Goal: Task Accomplishment & Management: Use online tool/utility

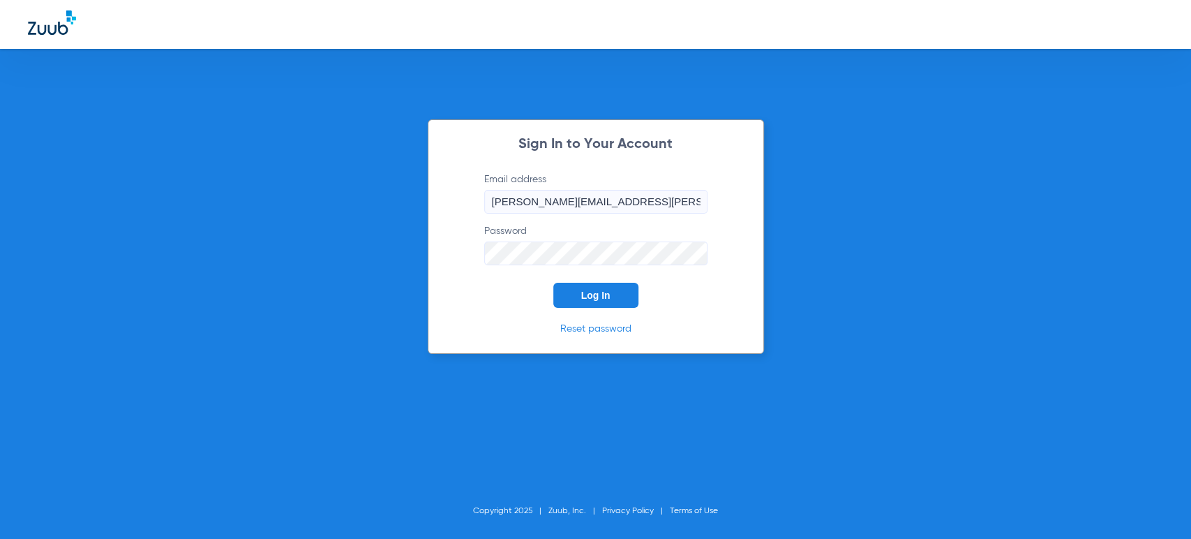
click at [573, 300] on button "Log In" at bounding box center [595, 295] width 85 height 25
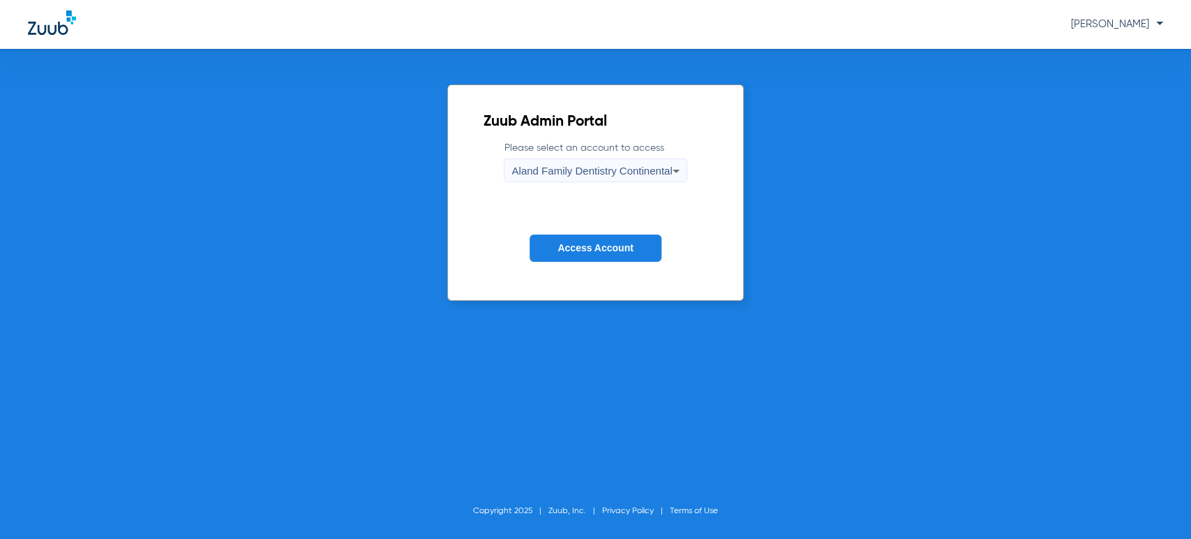
click at [638, 243] on button "Access Account" at bounding box center [595, 247] width 131 height 27
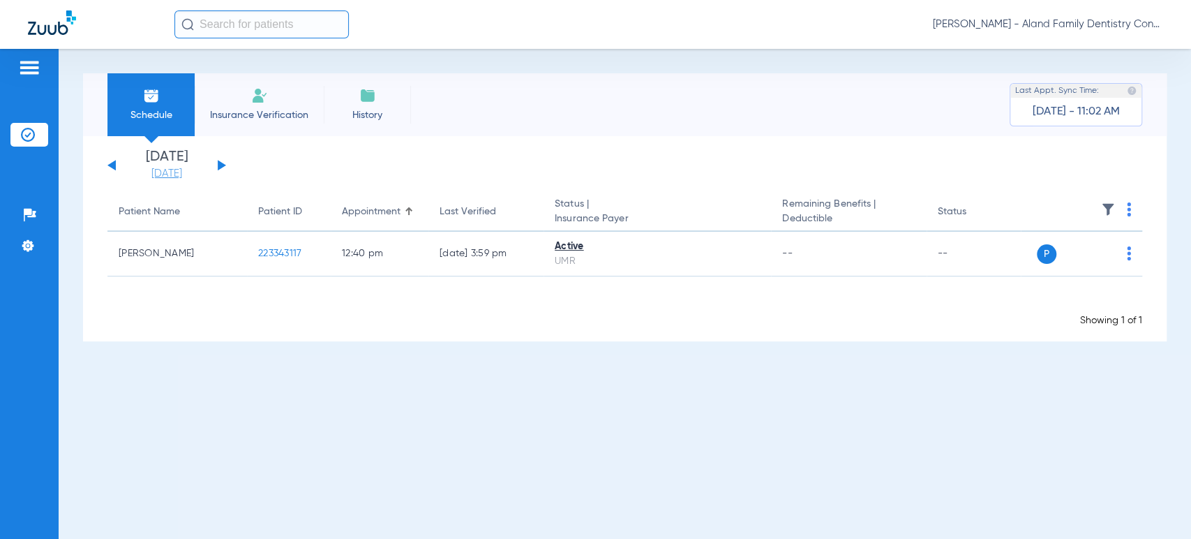
click at [194, 172] on link "[DATE]" at bounding box center [167, 174] width 84 height 14
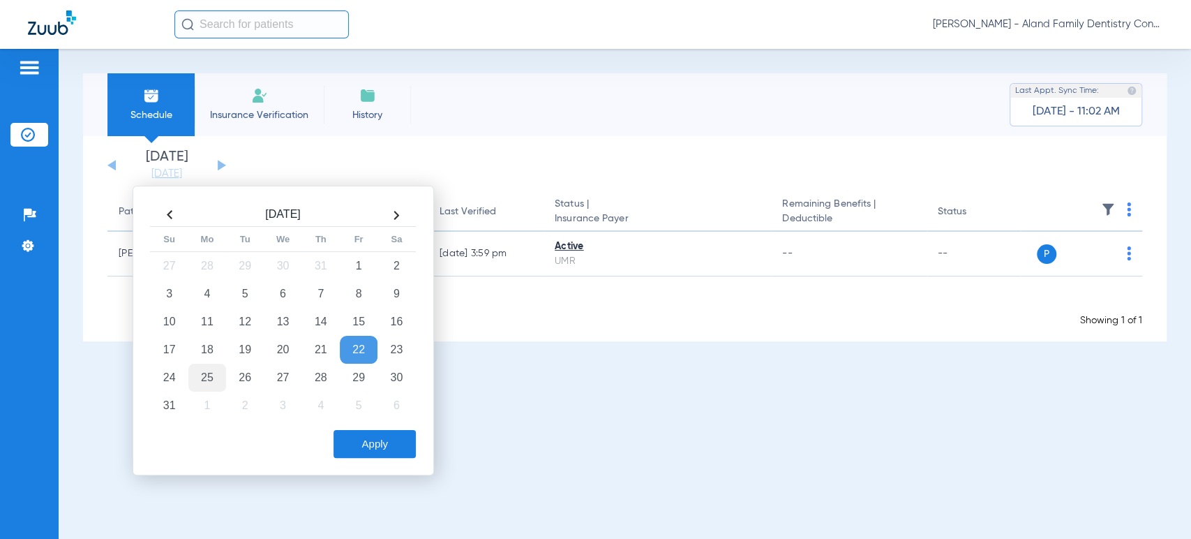
click at [195, 376] on td "25" at bounding box center [207, 378] width 38 height 28
click at [365, 440] on button "Apply" at bounding box center [375, 444] width 82 height 28
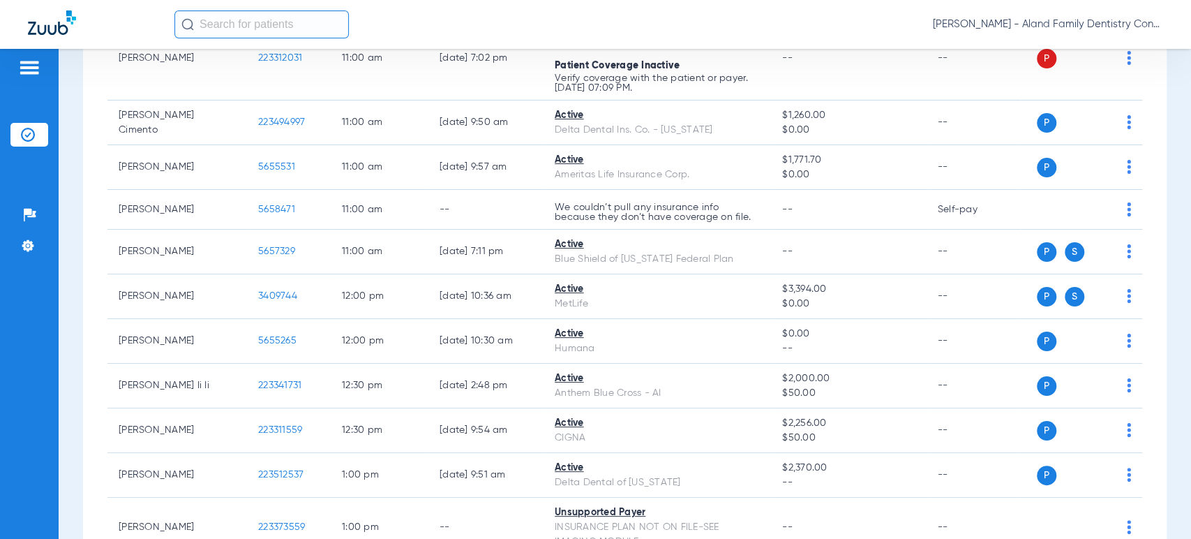
scroll to position [1550, 0]
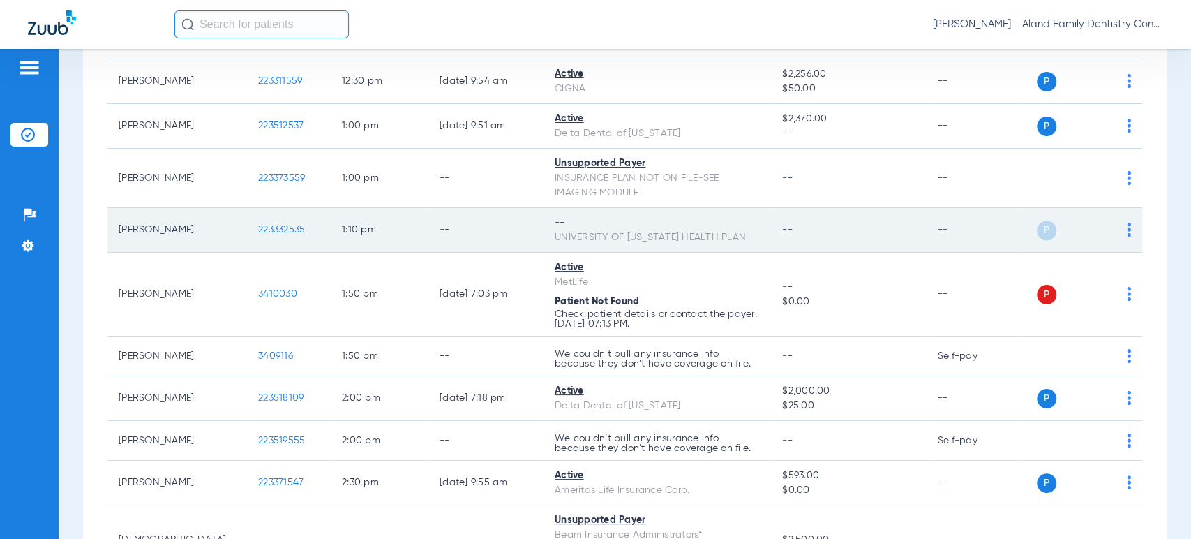
click at [1114, 227] on div "P S" at bounding box center [1076, 231] width 110 height 20
click at [1127, 227] on img at bounding box center [1129, 230] width 4 height 14
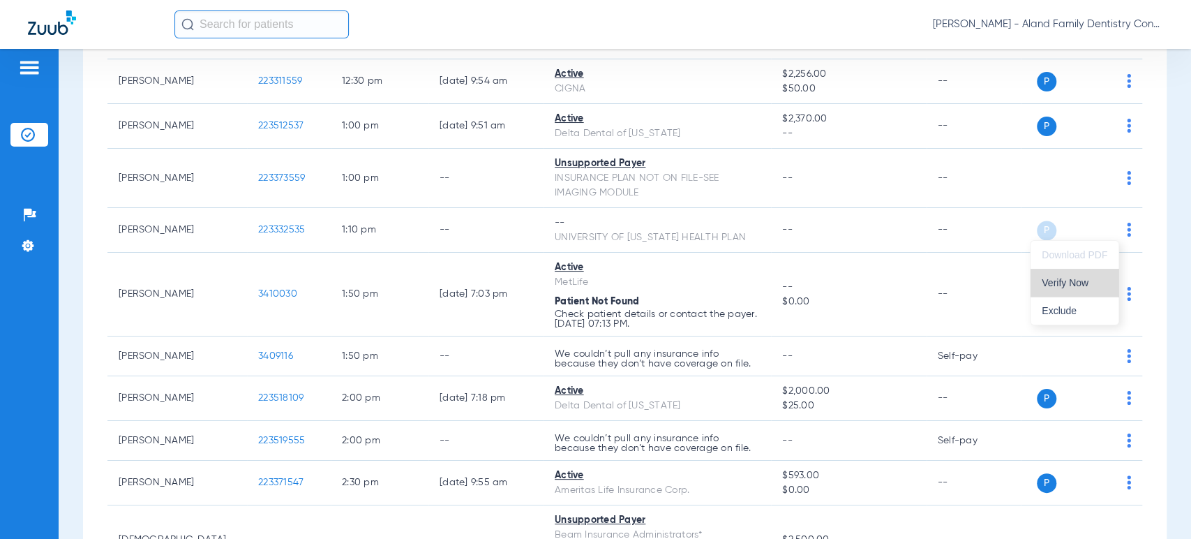
click at [1075, 281] on span "Verify Now" at bounding box center [1075, 283] width 66 height 10
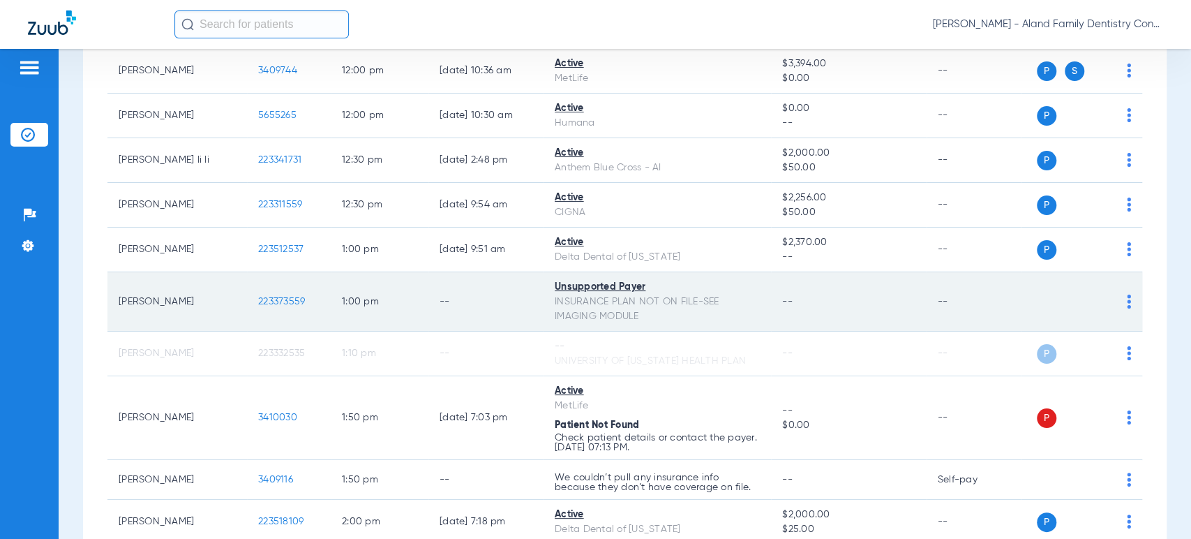
scroll to position [1444, 0]
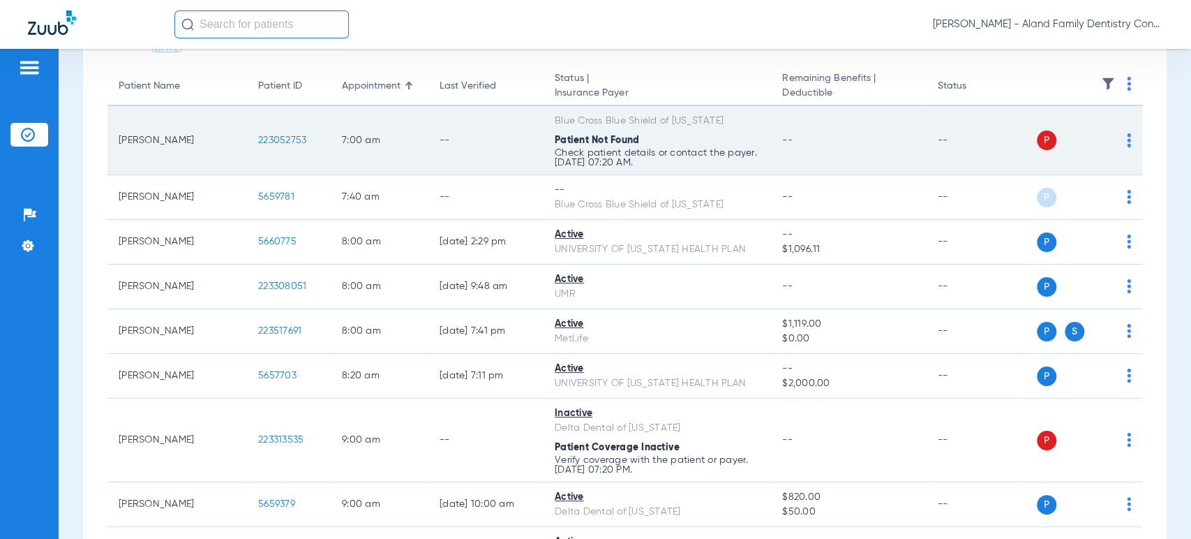
drag, startPoint x: 91, startPoint y: 146, endPoint x: 112, endPoint y: 141, distance: 20.8
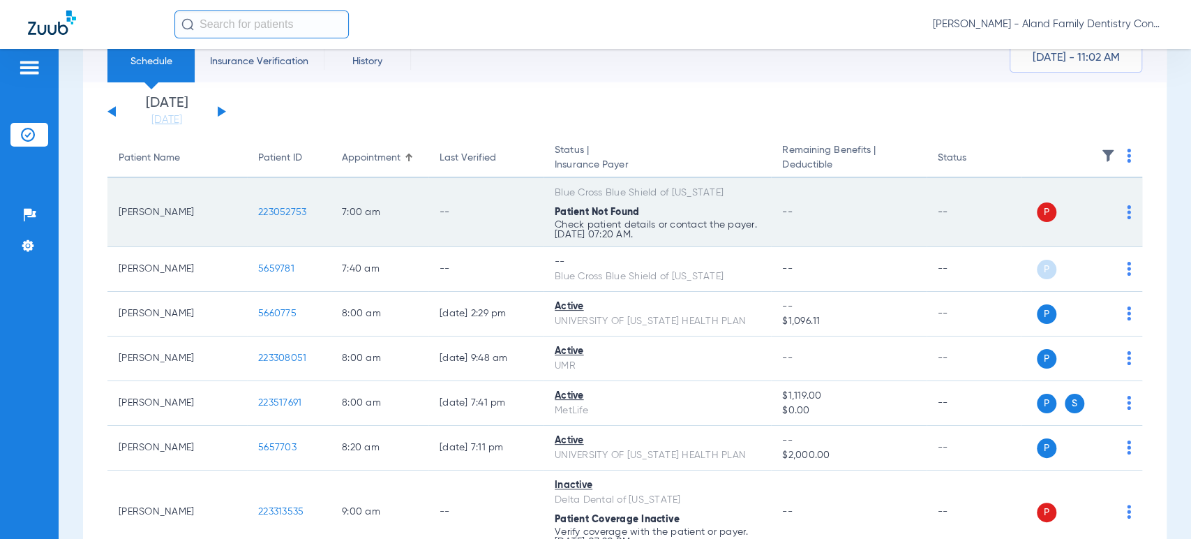
scroll to position [0, 0]
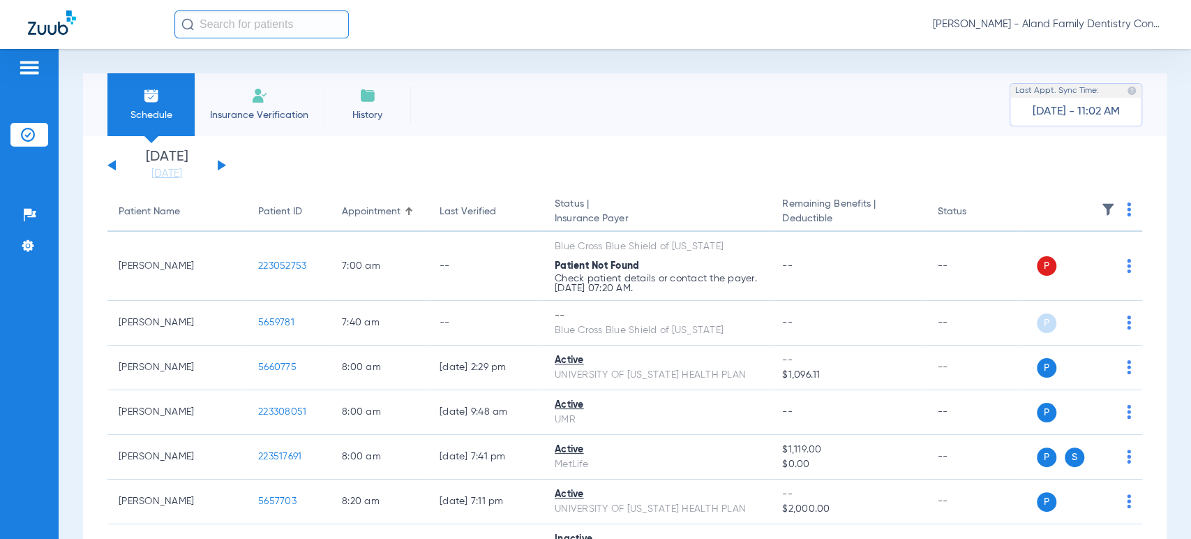
drag, startPoint x: 175, startPoint y: 166, endPoint x: 209, endPoint y: 204, distance: 51.4
click at [175, 167] on link "[DATE]" at bounding box center [167, 174] width 84 height 14
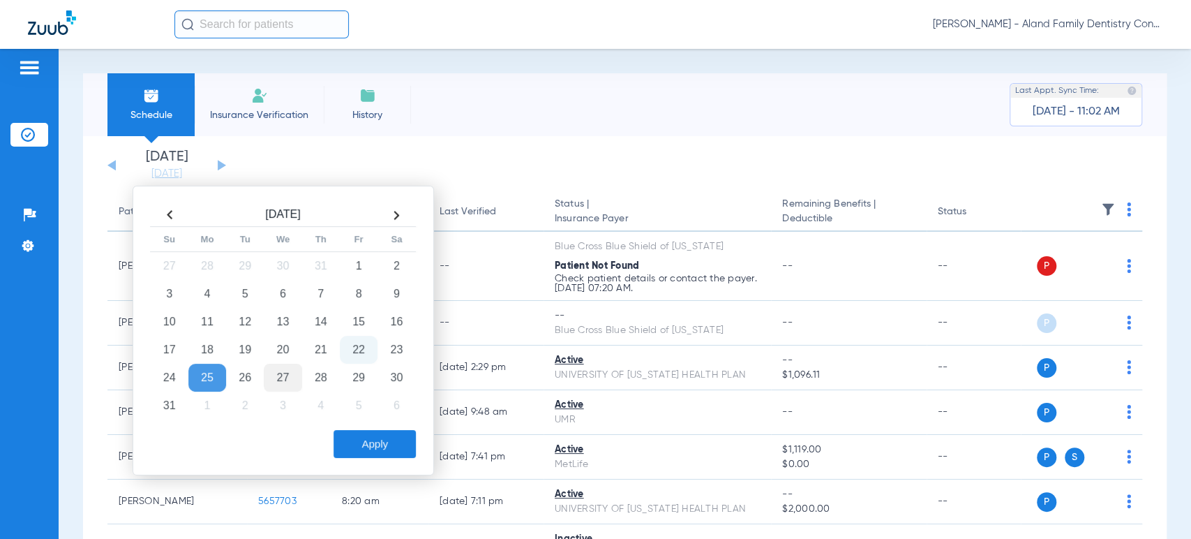
click at [285, 379] on td "27" at bounding box center [283, 378] width 38 height 28
drag, startPoint x: 342, startPoint y: 444, endPoint x: 334, endPoint y: 442, distance: 8.6
click at [341, 445] on button "Apply" at bounding box center [375, 444] width 82 height 28
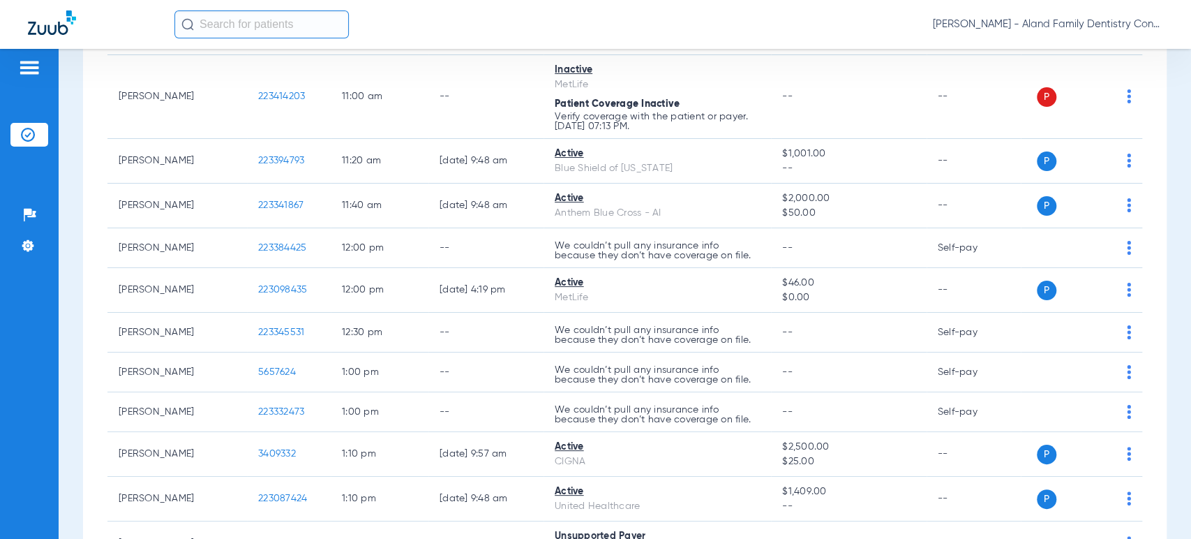
scroll to position [1473, 0]
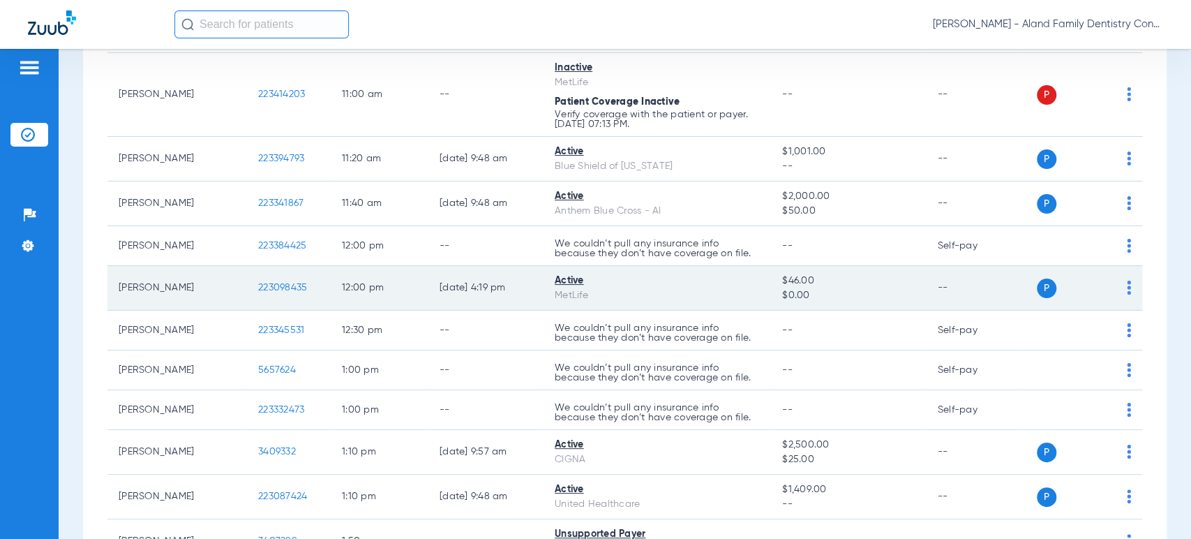
click at [1127, 286] on img at bounding box center [1129, 288] width 4 height 14
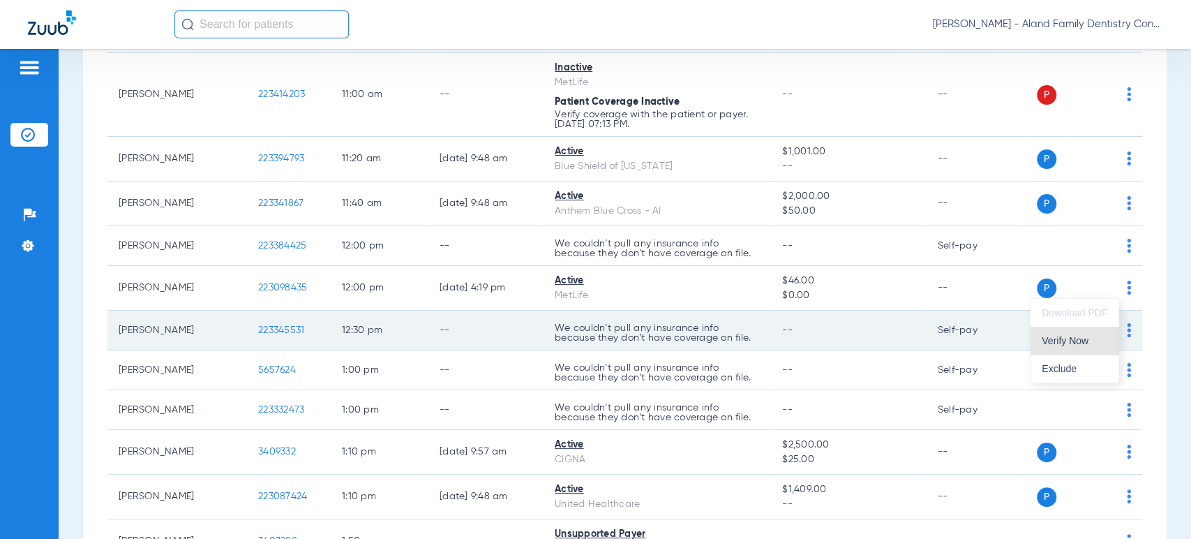
drag, startPoint x: 1077, startPoint y: 334, endPoint x: 775, endPoint y: 341, distance: 302.9
click at [1077, 334] on button "Verify Now" at bounding box center [1075, 341] width 88 height 28
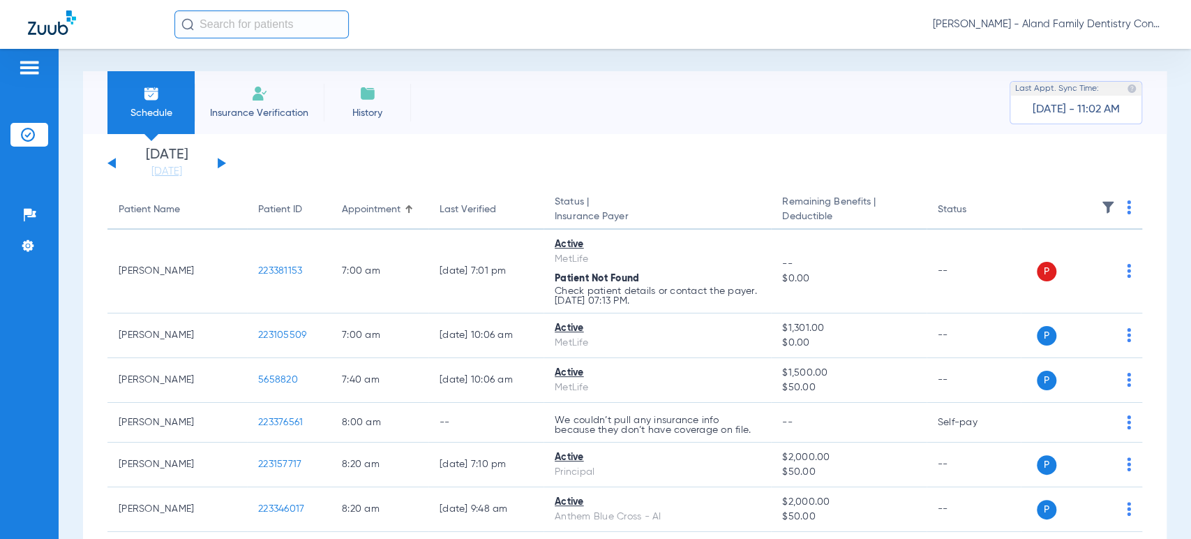
scroll to position [0, 0]
click at [167, 170] on link "[DATE]" at bounding box center [167, 174] width 84 height 14
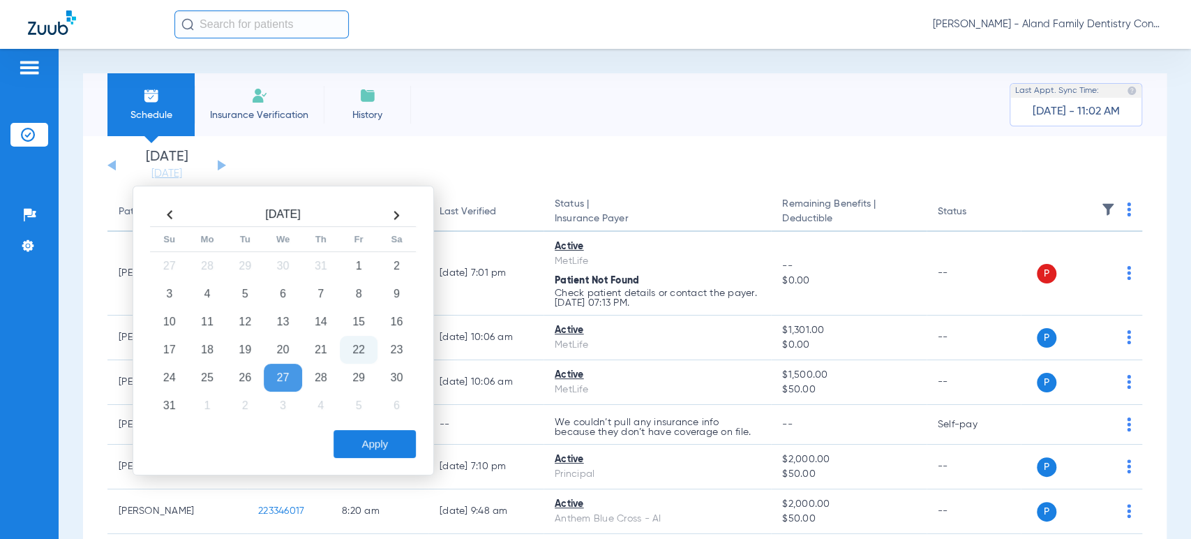
click at [1136, 15] on div "[PERSON_NAME] - Aland Family Dentistry Continental" at bounding box center [668, 24] width 989 height 28
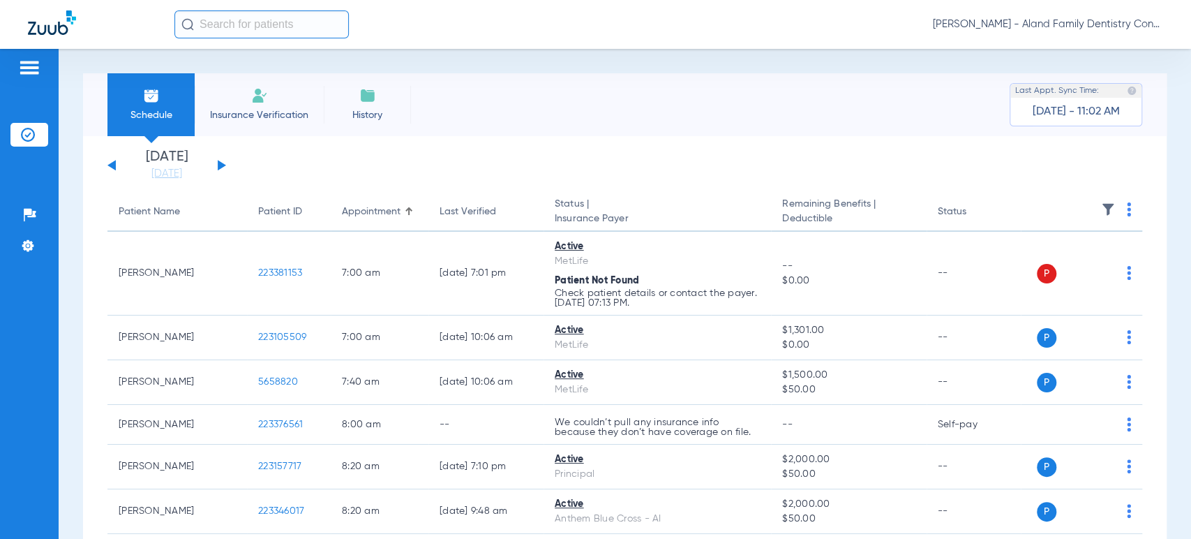
click at [1133, 23] on span "[PERSON_NAME] - Aland Family Dentistry Continental" at bounding box center [1048, 24] width 230 height 14
click at [1112, 59] on button "Account Selection" at bounding box center [1111, 50] width 100 height 28
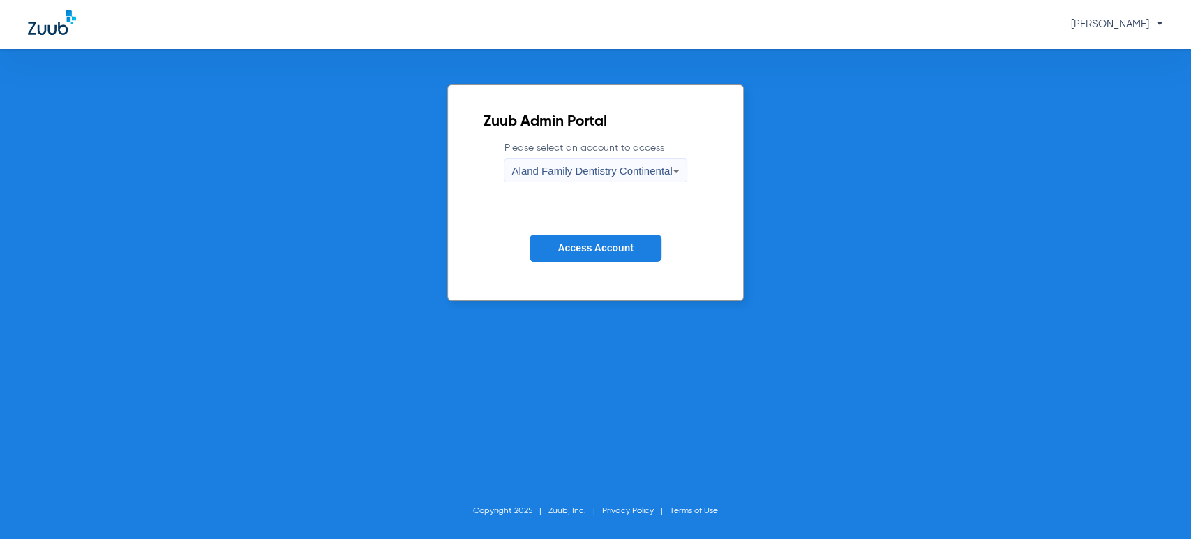
click at [664, 177] on div "Aland Family Dentistry Continental" at bounding box center [591, 171] width 160 height 24
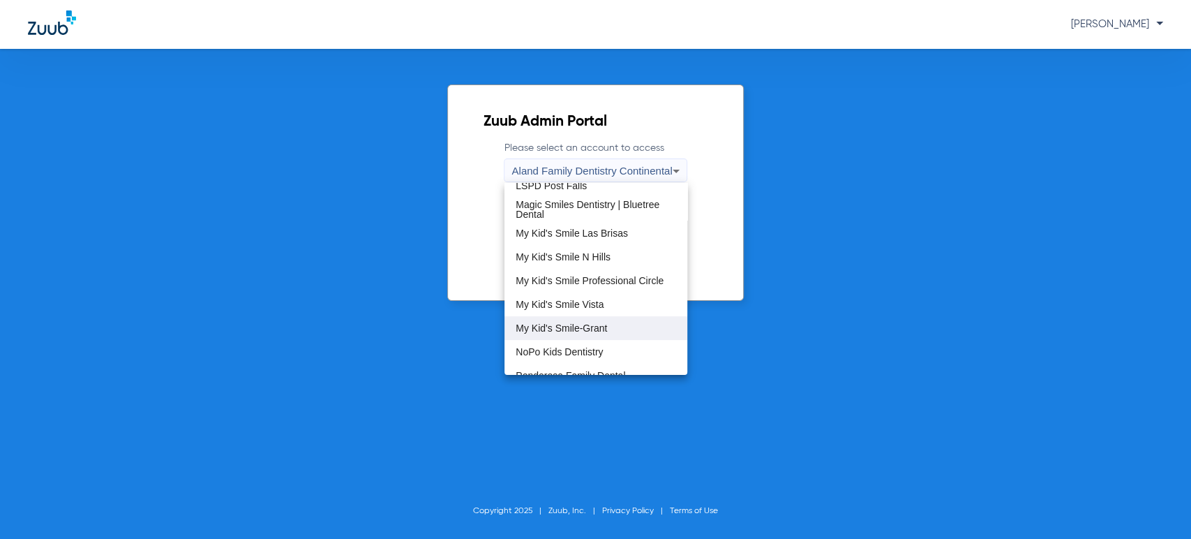
scroll to position [387, 0]
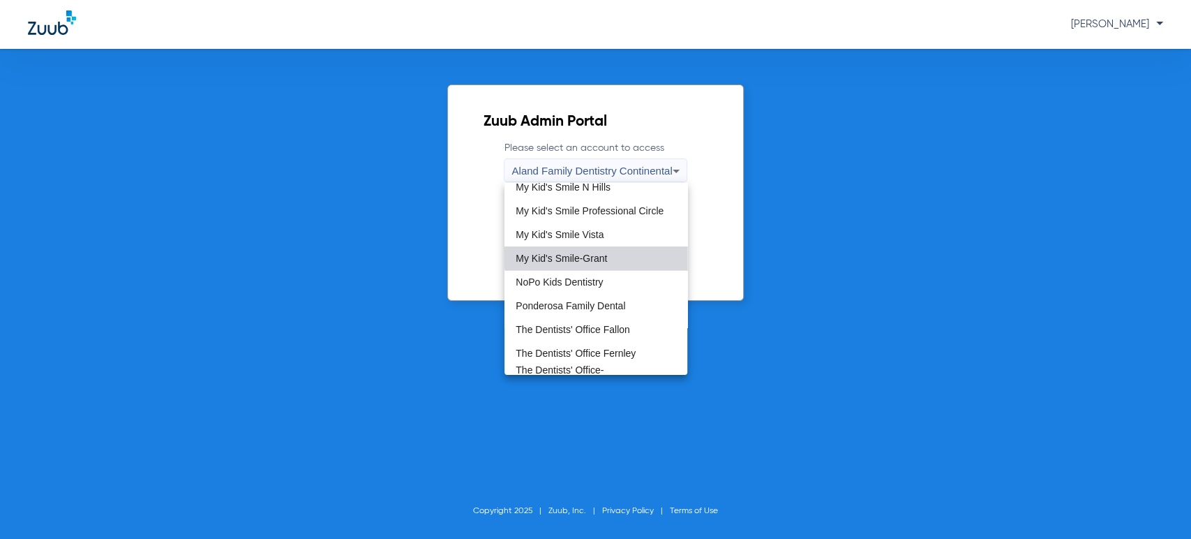
click at [597, 255] on span "My Kid's Smile-Grant" at bounding box center [561, 258] width 91 height 10
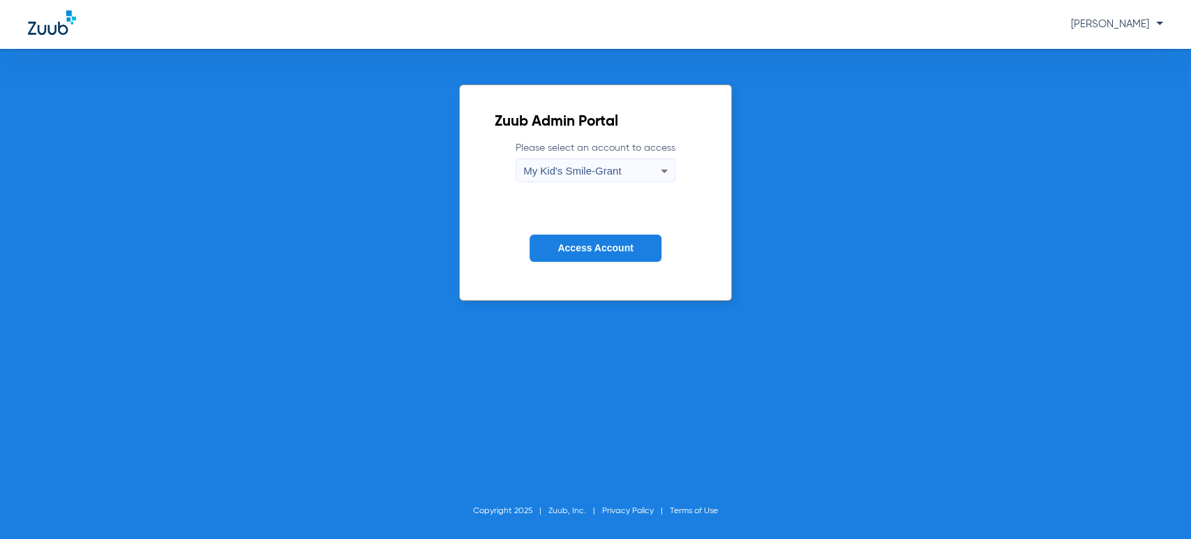
click at [590, 239] on button "Access Account" at bounding box center [595, 247] width 131 height 27
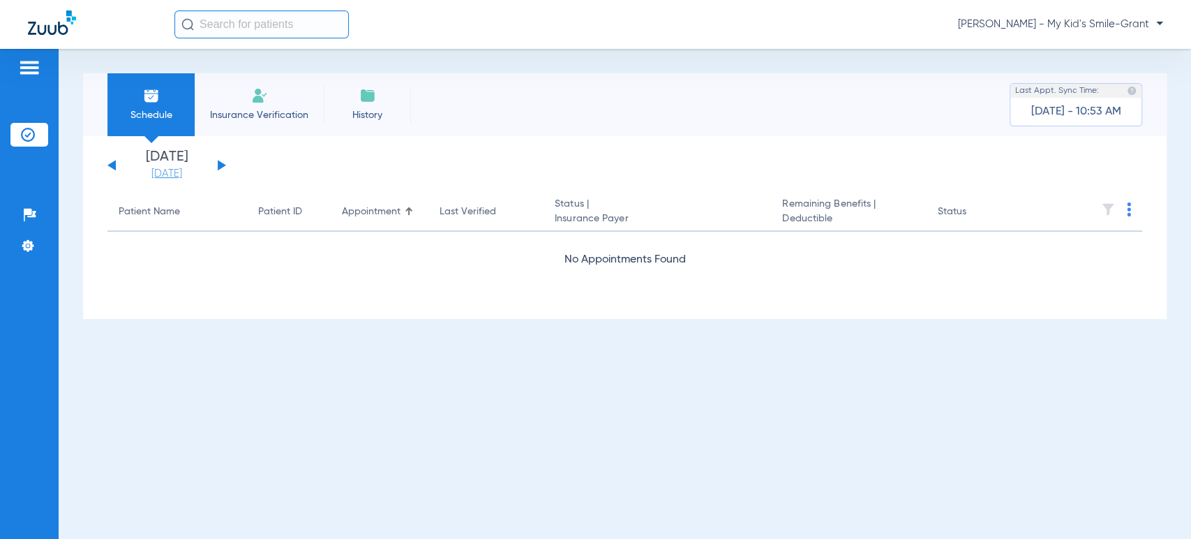
click at [166, 167] on link "[DATE]" at bounding box center [167, 174] width 84 height 14
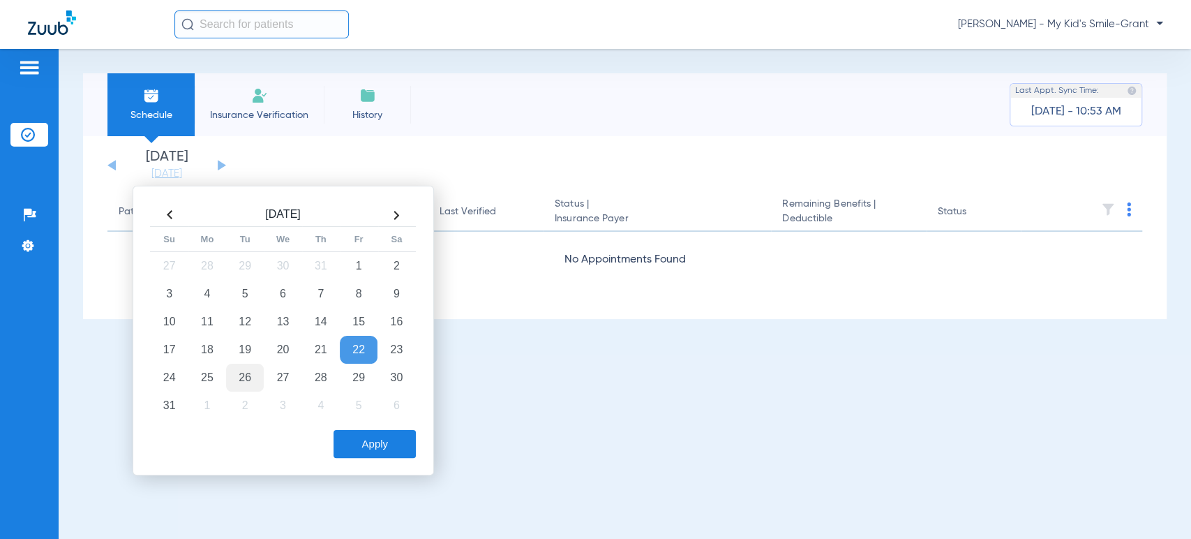
click at [248, 377] on td "26" at bounding box center [245, 378] width 38 height 28
click at [377, 464] on div "[DATE] Su Mo Tu We Th Fr Sa 27 28 29 30 31 1 2 3 4 5 6 7 8 9 10 11 12 13 14 15 …" at bounding box center [283, 331] width 301 height 290
click at [377, 449] on button "Apply" at bounding box center [375, 444] width 82 height 28
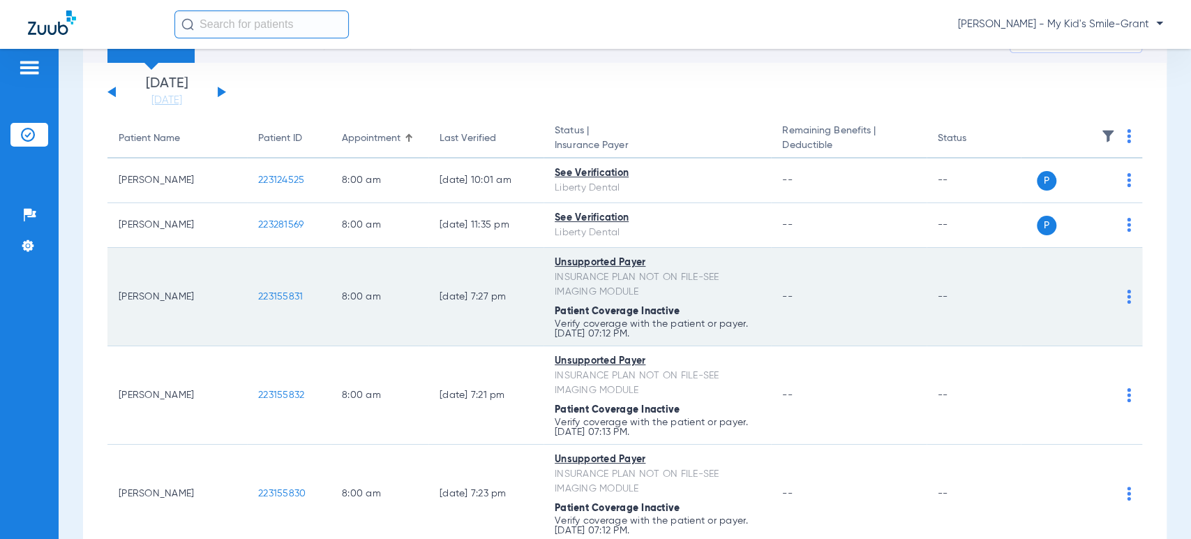
scroll to position [77, 0]
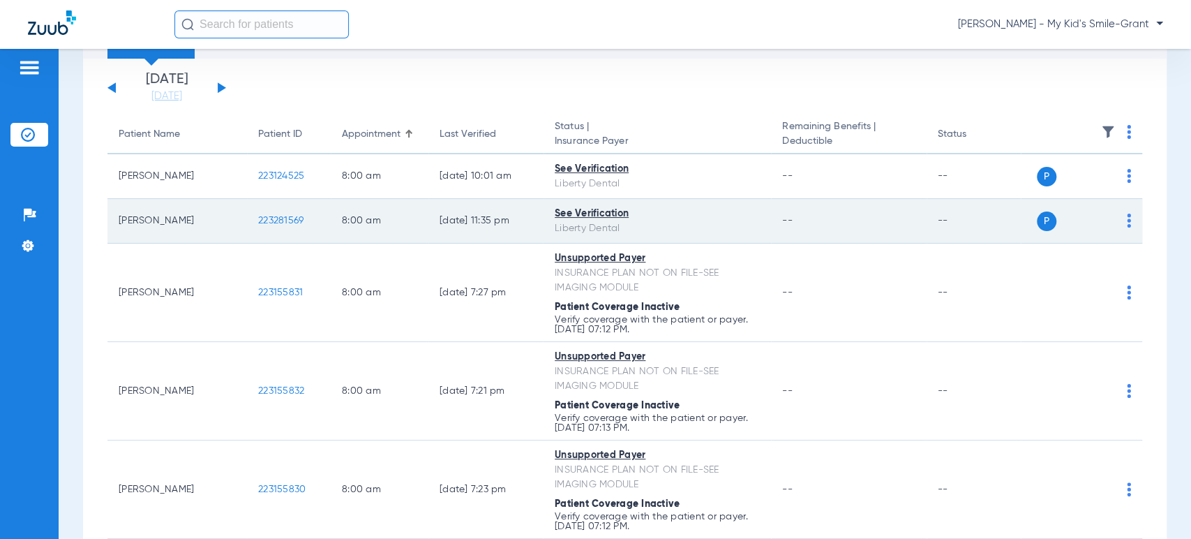
click at [1127, 218] on img at bounding box center [1129, 221] width 4 height 14
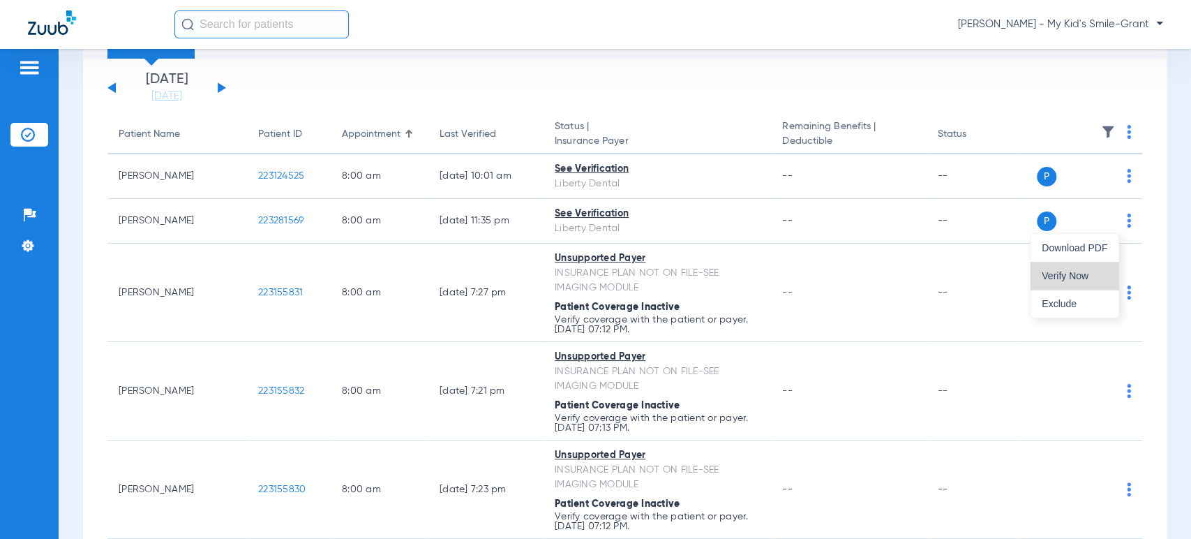
click at [1103, 279] on span "Verify Now" at bounding box center [1075, 276] width 66 height 10
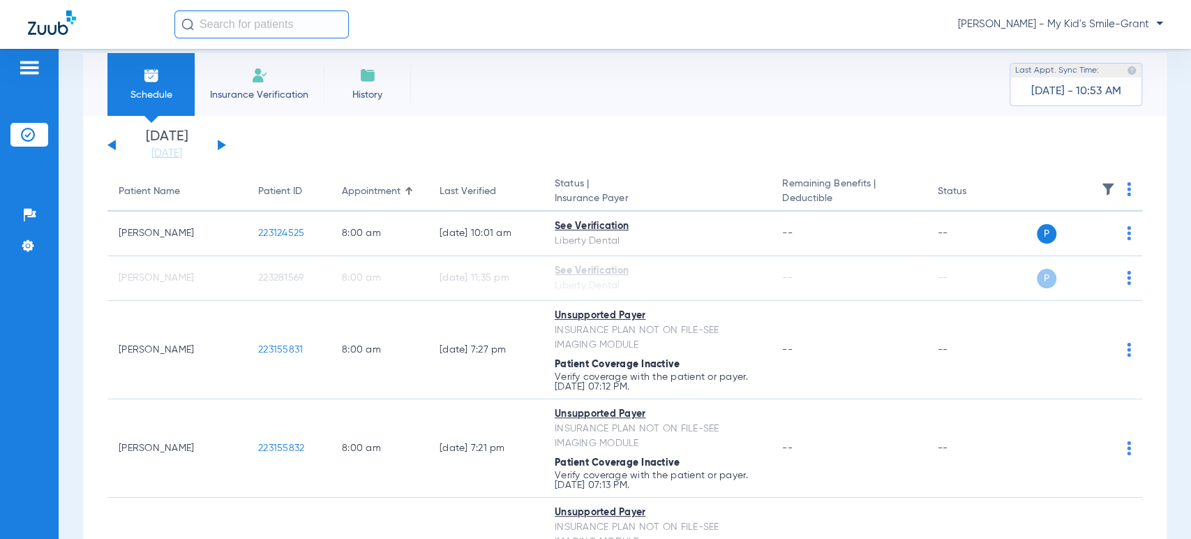
scroll to position [0, 0]
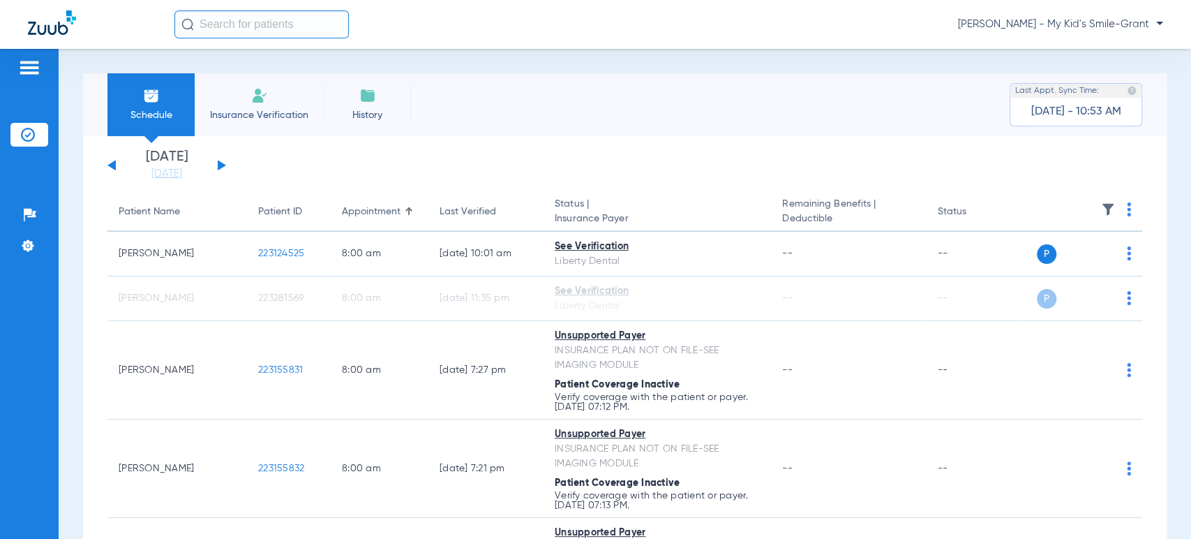
click at [156, 165] on li "[DATE]" at bounding box center [167, 165] width 84 height 31
click at [156, 172] on link "[DATE]" at bounding box center [167, 174] width 84 height 14
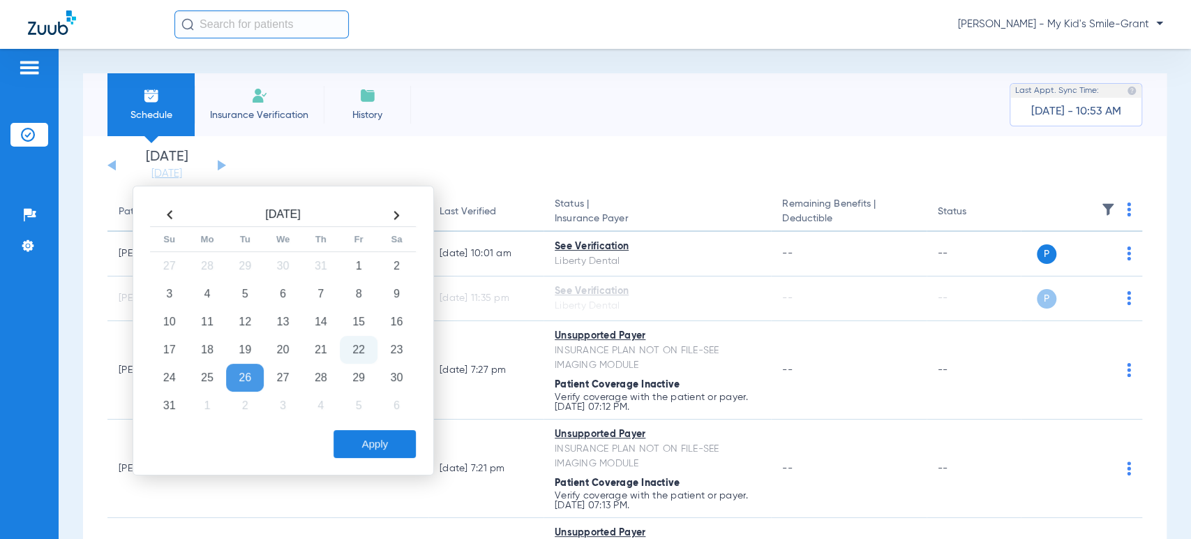
drag, startPoint x: 211, startPoint y: 373, endPoint x: 268, endPoint y: 419, distance: 72.9
click at [210, 373] on td "25" at bounding box center [207, 378] width 38 height 28
click at [352, 448] on button "Apply" at bounding box center [375, 444] width 82 height 28
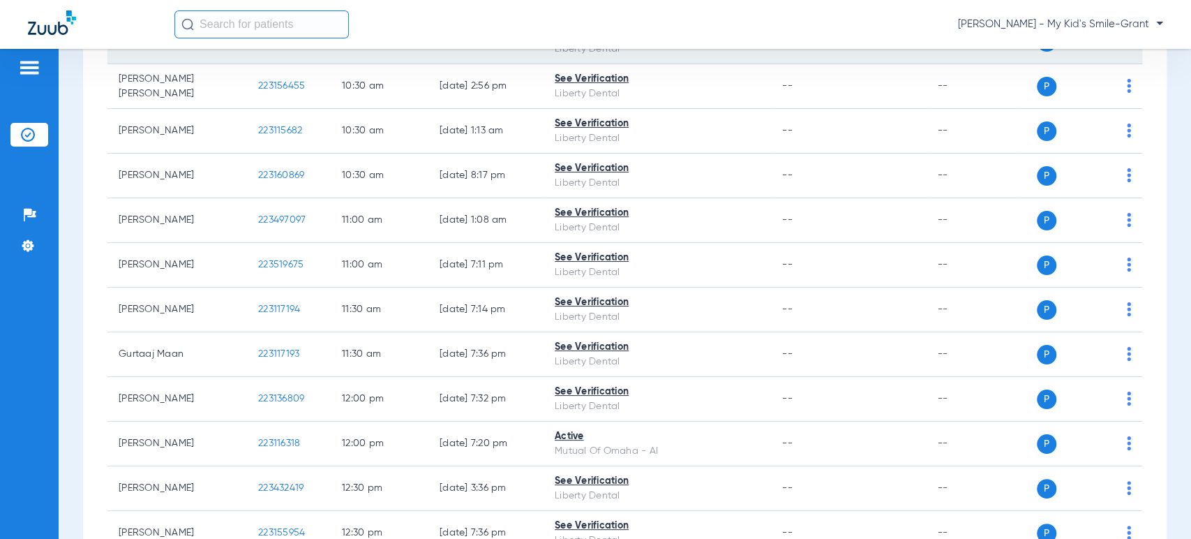
scroll to position [930, 0]
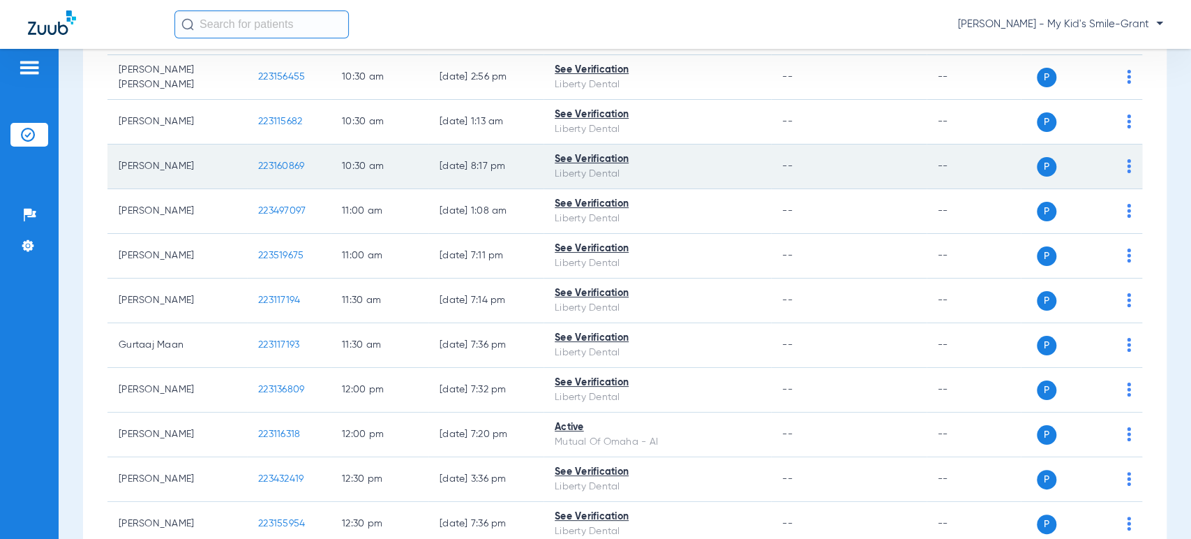
click at [1113, 160] on div "P S" at bounding box center [1076, 167] width 110 height 20
click at [1113, 162] on div "P S" at bounding box center [1076, 167] width 110 height 20
click at [1127, 161] on img at bounding box center [1129, 166] width 4 height 14
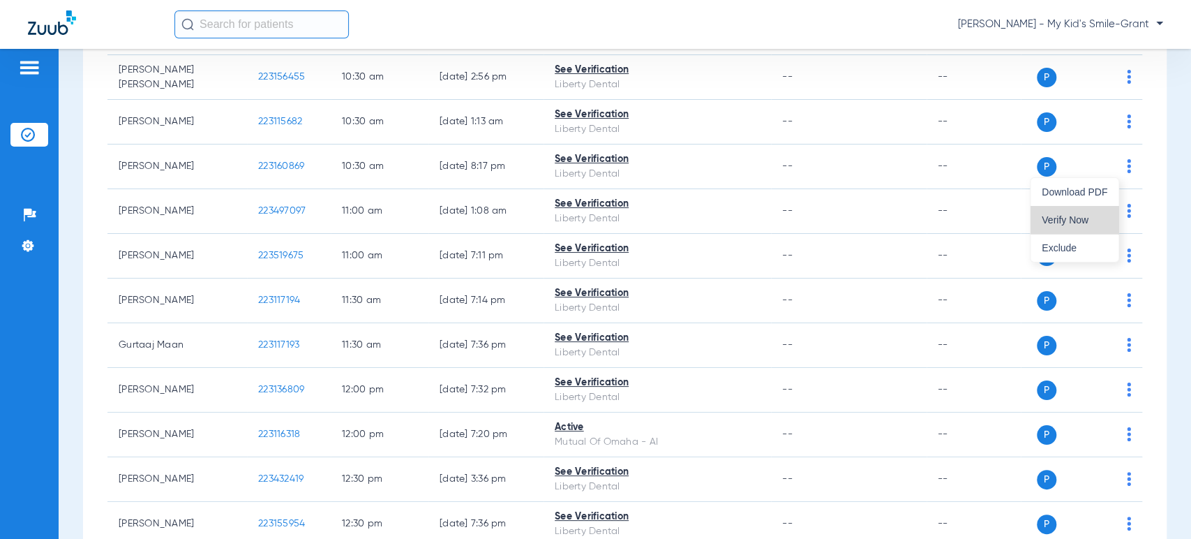
click at [1094, 215] on span "Verify Now" at bounding box center [1075, 220] width 66 height 10
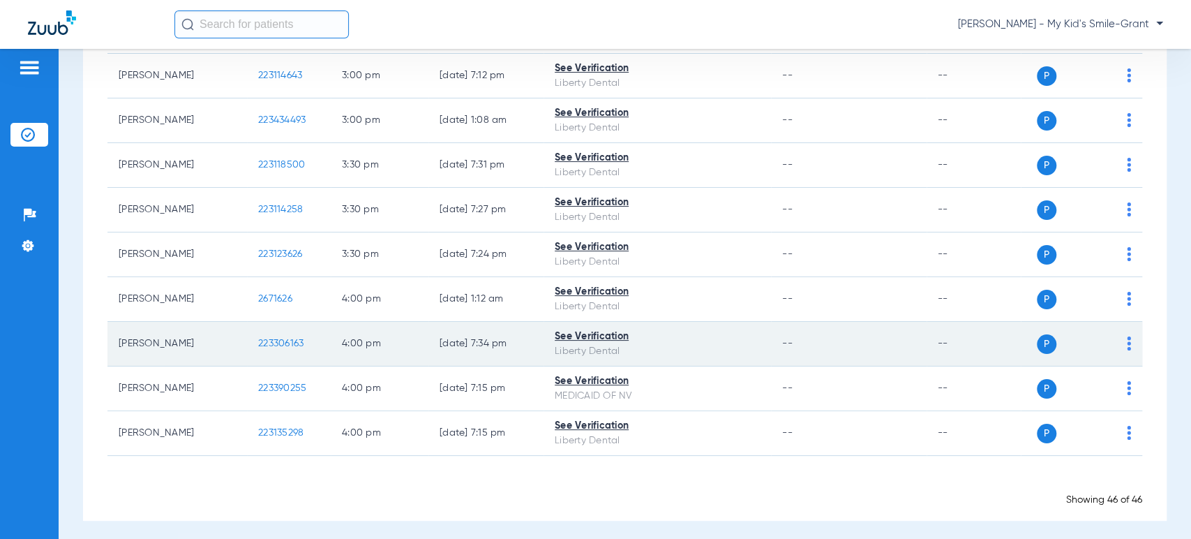
scroll to position [1871, 0]
